Goal: Task Accomplishment & Management: Manage account settings

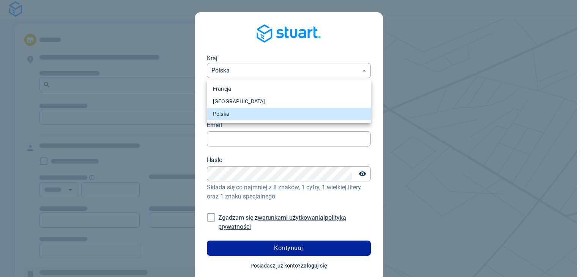
click at [245, 52] on div at bounding box center [291, 138] width 583 height 277
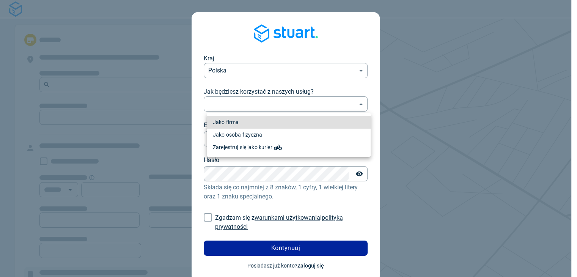
click at [242, 106] on body "Kraj Polska PL ​ Jak będziesz korzystać z naszych usług? ​ ​ Email Email Hasło …" at bounding box center [288, 138] width 577 height 277
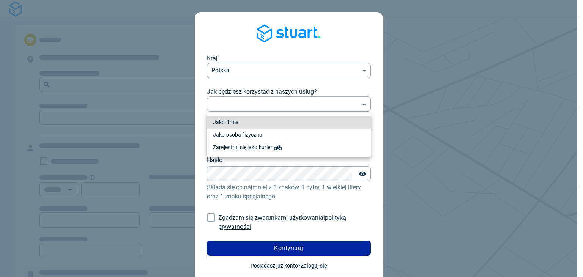
click at [254, 123] on li "Jako firma" at bounding box center [289, 122] width 164 height 13
type input "professional"
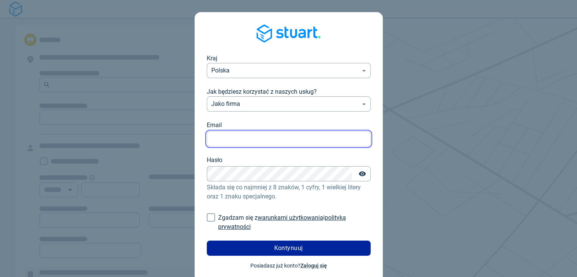
click at [240, 136] on input "Email" at bounding box center [289, 139] width 164 height 15
type input "[PERSON_NAME][EMAIL_ADDRESS][DOMAIN_NAME]"
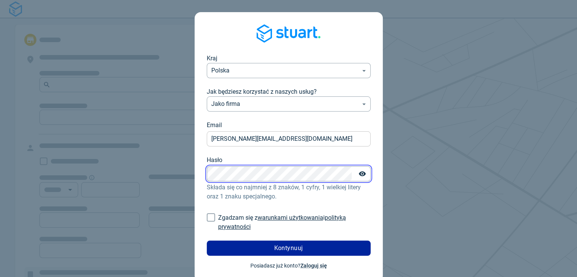
click at [207, 241] on button "Kontynuuj" at bounding box center [289, 248] width 164 height 15
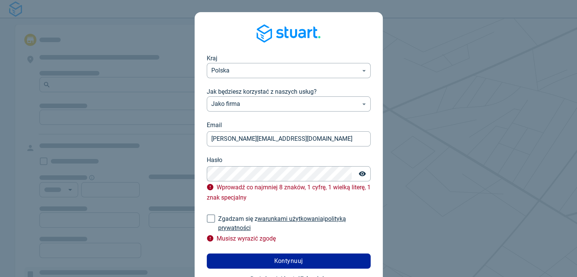
click at [211, 219] on input "Zgadzam się z warunkami użytkowania i polityką prywatności" at bounding box center [211, 218] width 14 height 14
checkbox input "true"
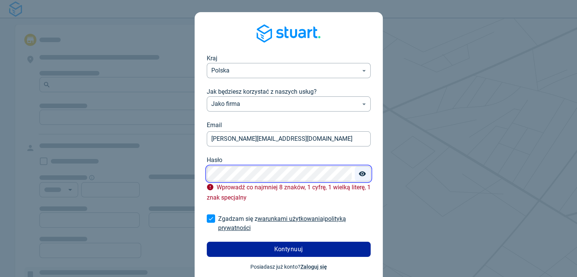
click at [359, 174] on icon "Toggle password visibility" at bounding box center [363, 174] width 8 height 8
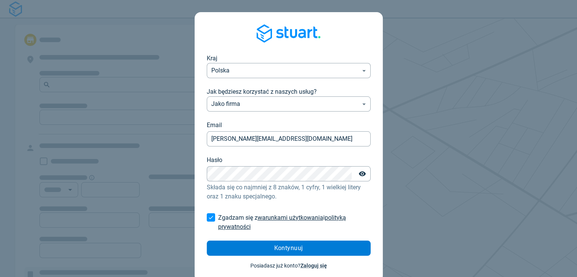
click at [291, 248] on span "Kontynuuj" at bounding box center [288, 248] width 29 height 6
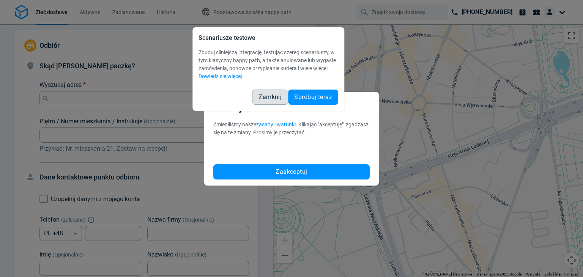
click at [269, 96] on span "Zamknij" at bounding box center [269, 97] width 23 height 6
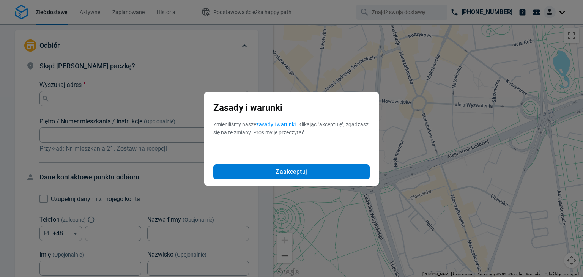
click at [291, 178] on button "Zaakceptuj" at bounding box center [291, 171] width 156 height 15
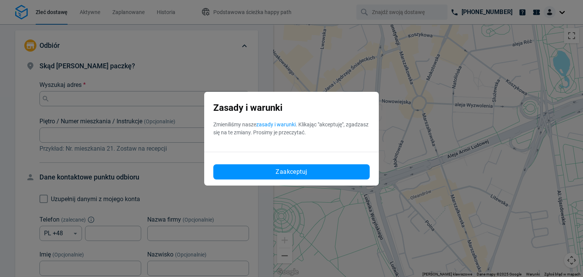
click at [285, 169] on div "Aby korzystać z interfejsu, używaj klawiszy strzałek." at bounding box center [428, 150] width 310 height 253
click at [313, 174] on div "Aby korzystać z interfejsu, używaj klawiszy strzałek." at bounding box center [428, 150] width 310 height 253
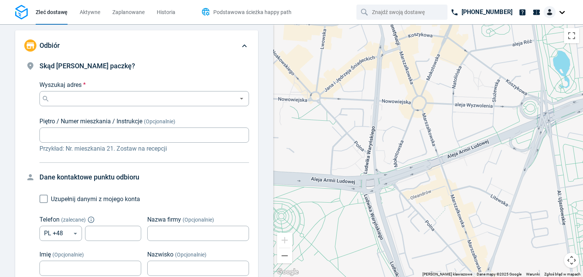
drag, startPoint x: 261, startPoint y: 14, endPoint x: 234, endPoint y: 9, distance: 27.4
click at [234, 9] on span "Podstawowa ścieżka happy path" at bounding box center [252, 12] width 78 height 8
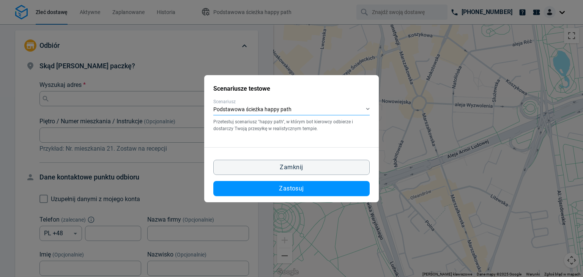
click at [304, 110] on div "Podstawowa ścieżka happy path" at bounding box center [291, 109] width 156 height 11
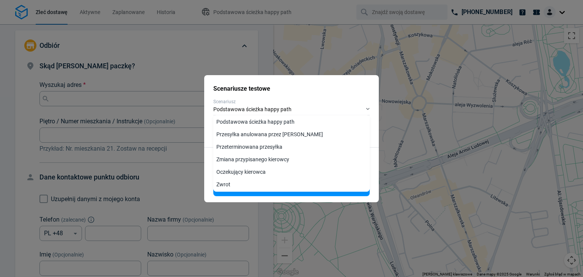
click at [312, 88] on h2 "Scenariusze testowe" at bounding box center [291, 88] width 156 height 9
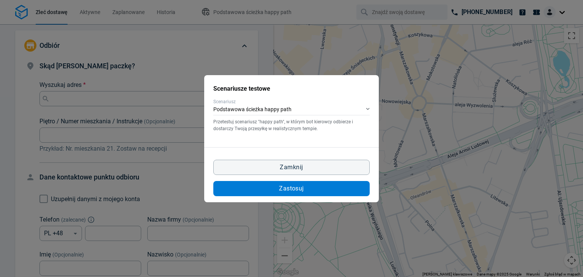
click at [312, 190] on button "Zastosuj" at bounding box center [291, 188] width 156 height 15
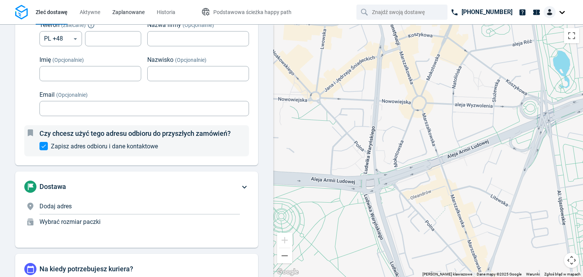
scroll to position [134, 0]
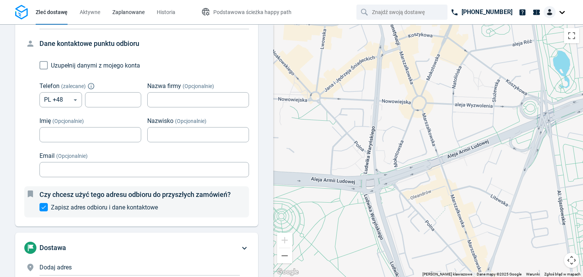
click at [143, 19] on link "Zaplanowane" at bounding box center [128, 12] width 32 height 24
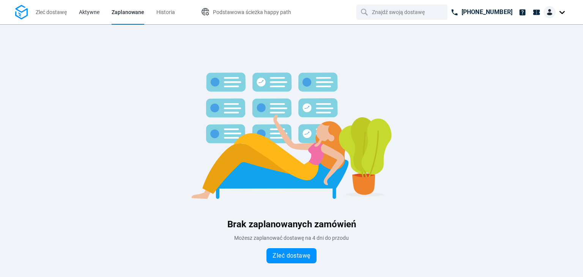
click at [96, 4] on link "Aktywne" at bounding box center [89, 12] width 20 height 24
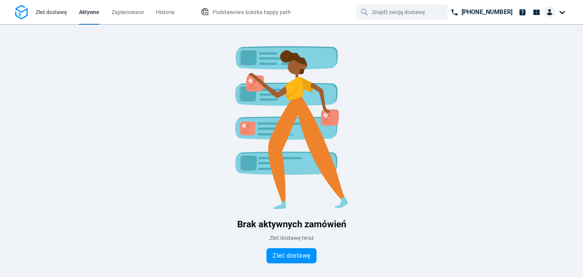
click at [56, 11] on span "Zleć dostawę" at bounding box center [51, 12] width 31 height 6
click at [20, 8] on img at bounding box center [21, 12] width 13 height 15
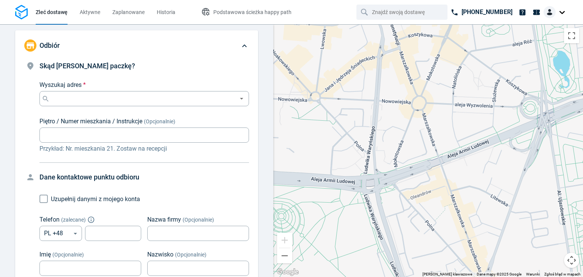
scroll to position [260, 0]
click at [564, 13] on div at bounding box center [555, 12] width 24 height 12
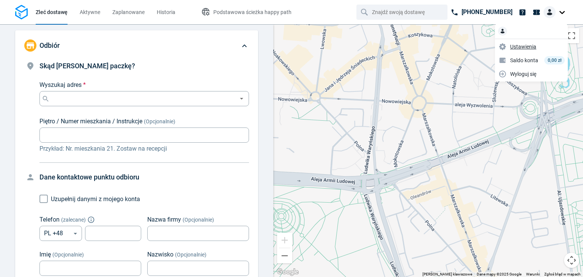
click at [533, 45] on span "Ustawienia" at bounding box center [523, 46] width 26 height 8
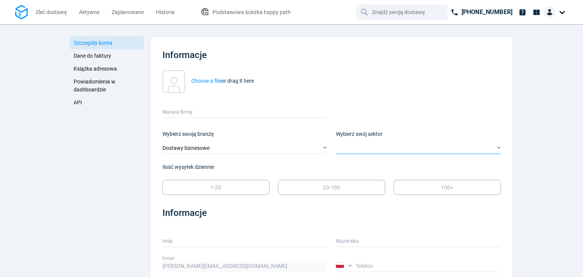
click at [358, 150] on div "​" at bounding box center [418, 148] width 165 height 11
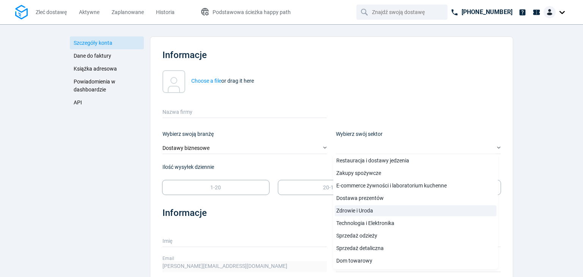
click at [360, 208] on link "Zdrowie i Uroda" at bounding box center [416, 210] width 162 height 11
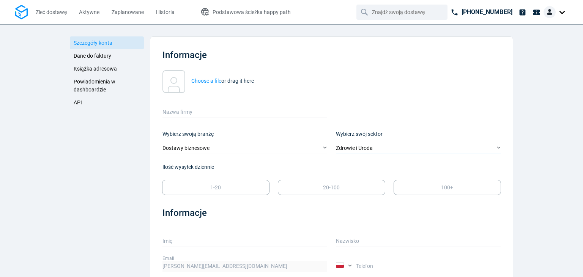
click at [364, 146] on div "Zdrowie i Uroda" at bounding box center [418, 148] width 165 height 11
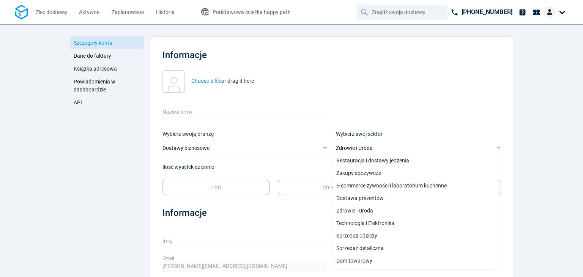
click at [398, 89] on div "Choose a file or drag it here" at bounding box center [331, 81] width 338 height 23
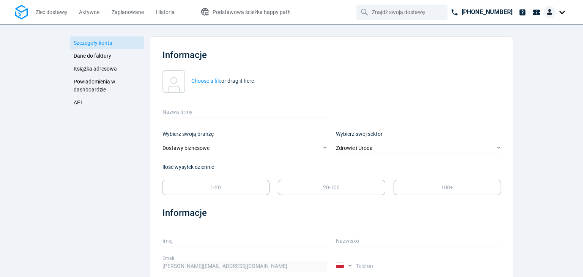
click at [373, 143] on div "Zdrowie i Uroda" at bounding box center [418, 148] width 165 height 11
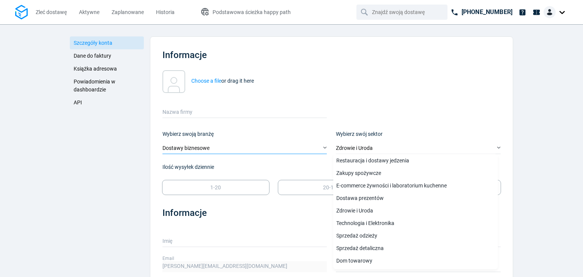
click at [288, 152] on div "Dostawy biznesowe" at bounding box center [244, 148] width 165 height 11
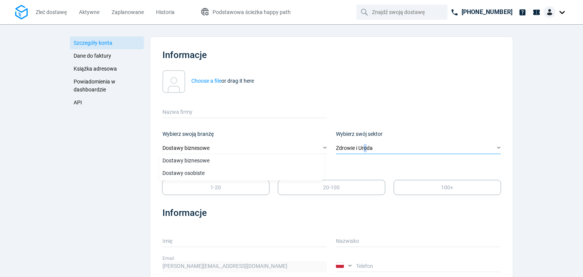
click at [363, 151] on div "Zdrowie i Uroda" at bounding box center [418, 148] width 165 height 11
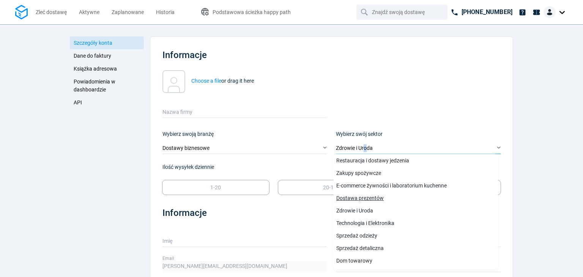
scroll to position [24, 0]
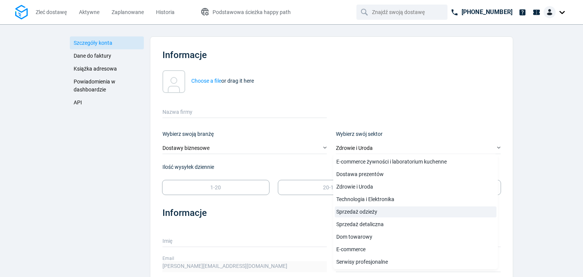
click at [357, 212] on link "Sprzedaż odzieży" at bounding box center [416, 211] width 162 height 11
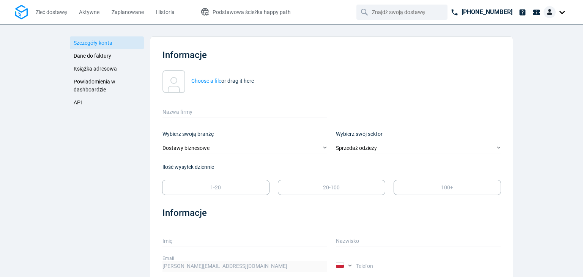
click at [206, 110] on label "Nazwa firmy" at bounding box center [244, 109] width 165 height 14
click at [206, 110] on input "Nazwa firmy" at bounding box center [244, 112] width 165 height 11
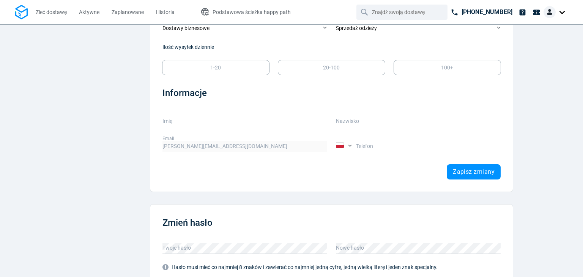
scroll to position [152, 0]
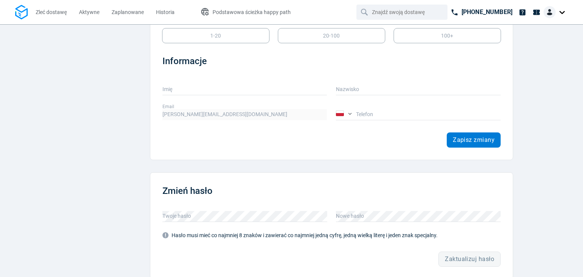
type input "Pranko"
click at [469, 140] on span "Zapisz zmiany" at bounding box center [474, 140] width 42 height 6
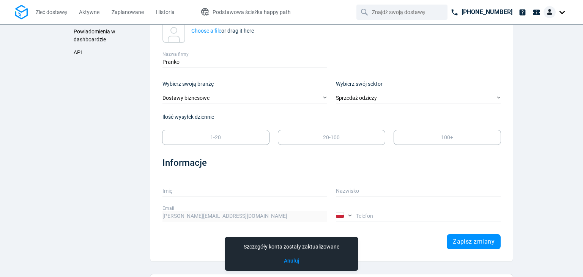
scroll to position [0, 0]
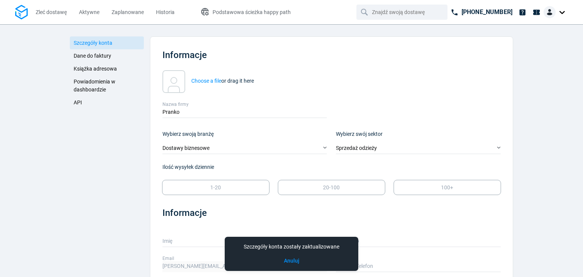
click at [89, 58] on span "Dane do faktury" at bounding box center [93, 56] width 38 height 6
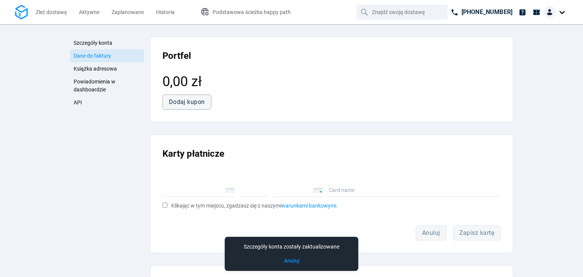
click at [93, 66] on span "Książka adresowa" at bounding box center [95, 69] width 43 height 6
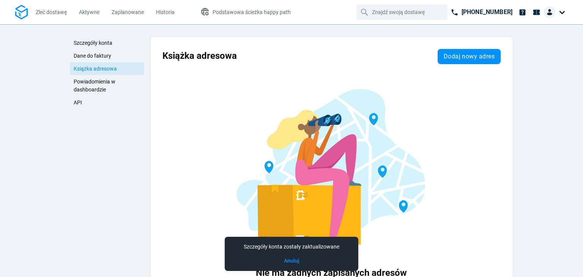
click at [84, 79] on span "Powiadomienia w dashboardzie" at bounding box center [95, 86] width 42 height 14
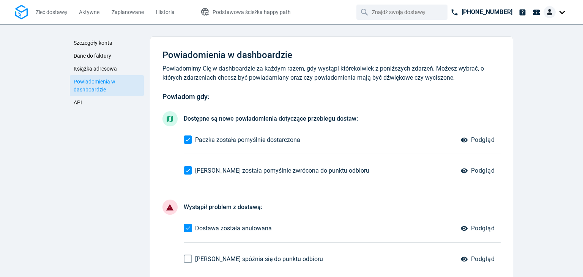
click at [77, 107] on link "API" at bounding box center [107, 102] width 74 height 13
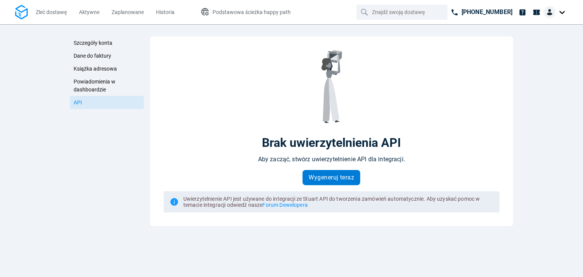
click at [319, 183] on button "Wygeneruj teraz" at bounding box center [331, 177] width 58 height 15
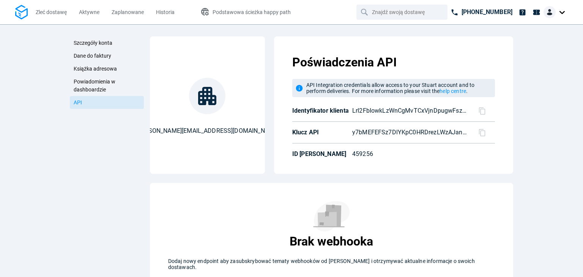
click at [361, 158] on div "Poświadczenia API API Integration credentials allow access to your Stuart accou…" at bounding box center [393, 104] width 227 height 125
click at [363, 155] on p "459256" at bounding box center [406, 153] width 109 height 9
drag, startPoint x: 409, startPoint y: 132, endPoint x: 426, endPoint y: 132, distance: 17.1
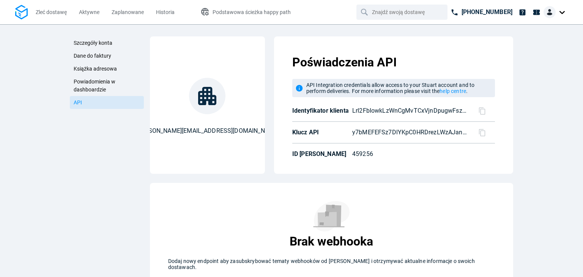
click at [411, 132] on p "y7bMEFEFSz7DlYKpC0HRDrezLWzAJan1IH3JUK-_tIU" at bounding box center [410, 132] width 117 height 9
click at [449, 114] on p "LrI2FbIowkLzWnCgMvTCxVjnDpugwFszddp-kssu3Qg" at bounding box center [410, 110] width 117 height 9
click at [474, 112] on div at bounding box center [483, 111] width 23 height 8
click at [480, 110] on icon at bounding box center [482, 111] width 8 height 8
click at [483, 131] on div at bounding box center [483, 133] width 23 height 8
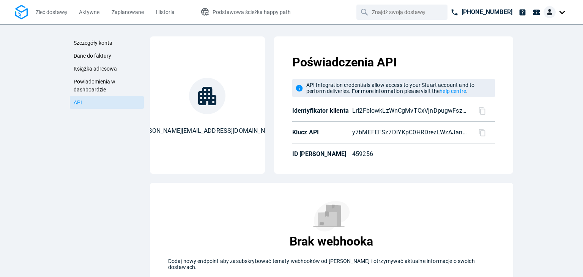
click at [482, 131] on icon at bounding box center [482, 133] width 8 height 8
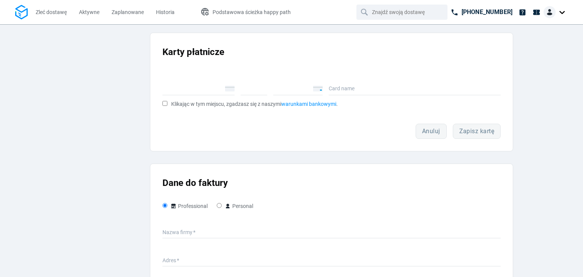
scroll to position [30, 0]
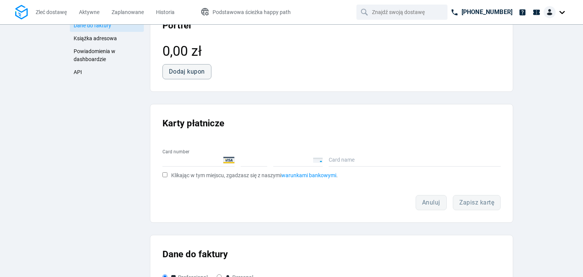
click at [247, 163] on div at bounding box center [254, 159] width 27 height 9
click at [280, 165] on div "CVC" at bounding box center [297, 157] width 49 height 18
click at [354, 164] on div "Card name" at bounding box center [415, 157] width 172 height 18
click at [357, 161] on input at bounding box center [363, 160] width 68 height 8
click at [341, 161] on input "TEST VIsa" at bounding box center [363, 160] width 68 height 8
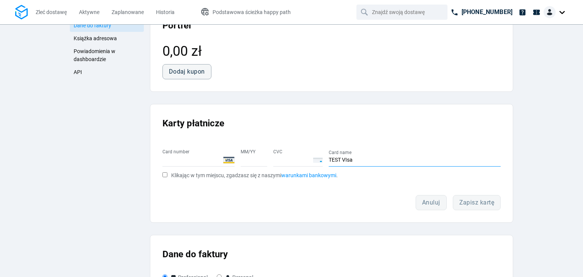
click at [345, 159] on input "TEST VIsa" at bounding box center [363, 160] width 68 height 8
type input "TEST Visa"
click at [390, 186] on form "Card number MM/YY CVC Card name TEST Visa Klikając w tym miejscu, zgadzasz się …" at bounding box center [331, 176] width 338 height 68
click at [482, 206] on div "Anuluj Zapisz kartę" at bounding box center [331, 202] width 338 height 15
click at [186, 173] on span "Klikając w tym miejscu, zgadzasz się z naszymi warunkami bankowymi ." at bounding box center [254, 175] width 167 height 6
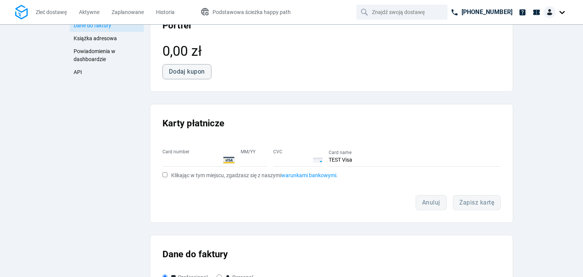
click at [167, 173] on input "Klikając w tym miejscu, zgadzasz się z naszymi warunkami bankowymi ." at bounding box center [164, 174] width 5 height 5
checkbox input "true"
click at [473, 205] on span "Zapisz kartę" at bounding box center [476, 203] width 35 height 6
